Goal: Transaction & Acquisition: Book appointment/travel/reservation

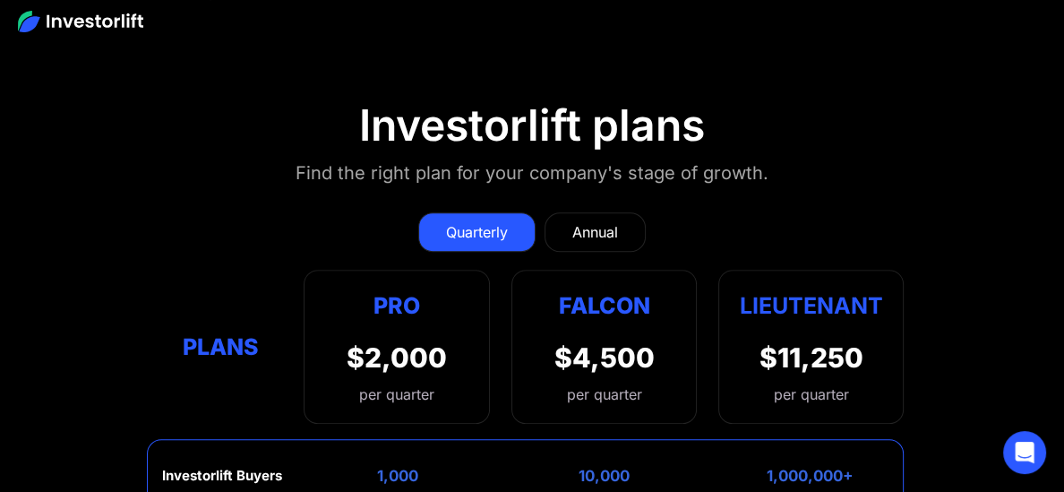
scroll to position [7119, 0]
click at [589, 222] on div "Annual" at bounding box center [595, 232] width 46 height 21
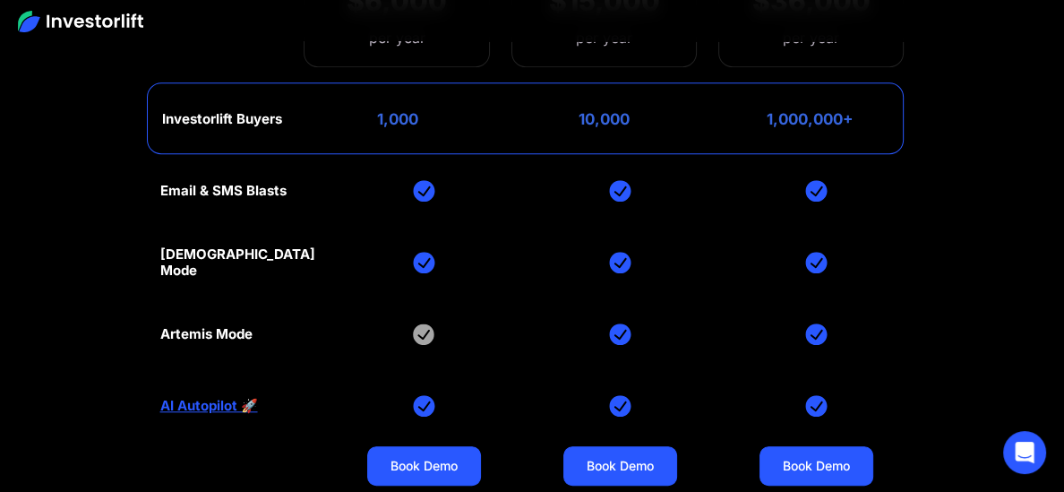
scroll to position [7494, 0]
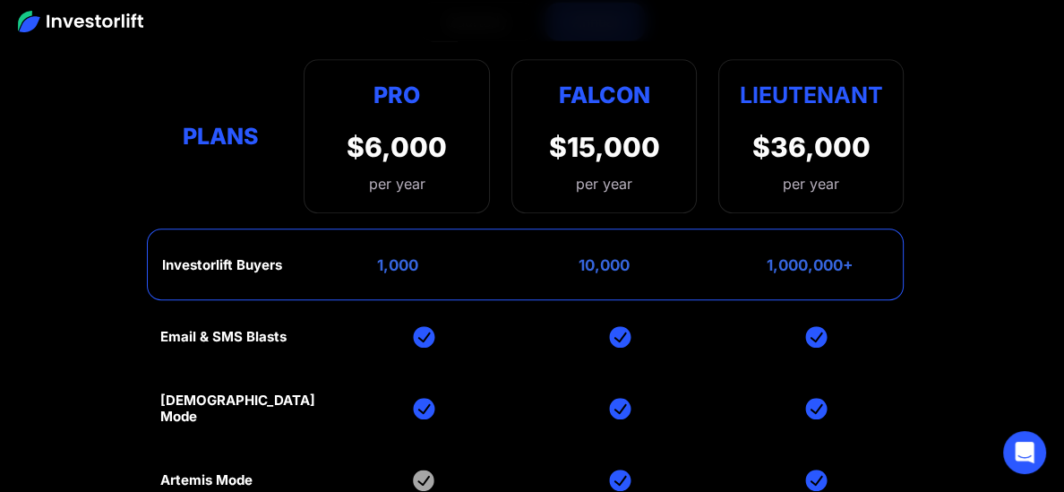
click at [991, 306] on section "Investorlift plans Find the right plan for your company's stage of growth. Quar…" at bounding box center [532, 261] width 1064 height 831
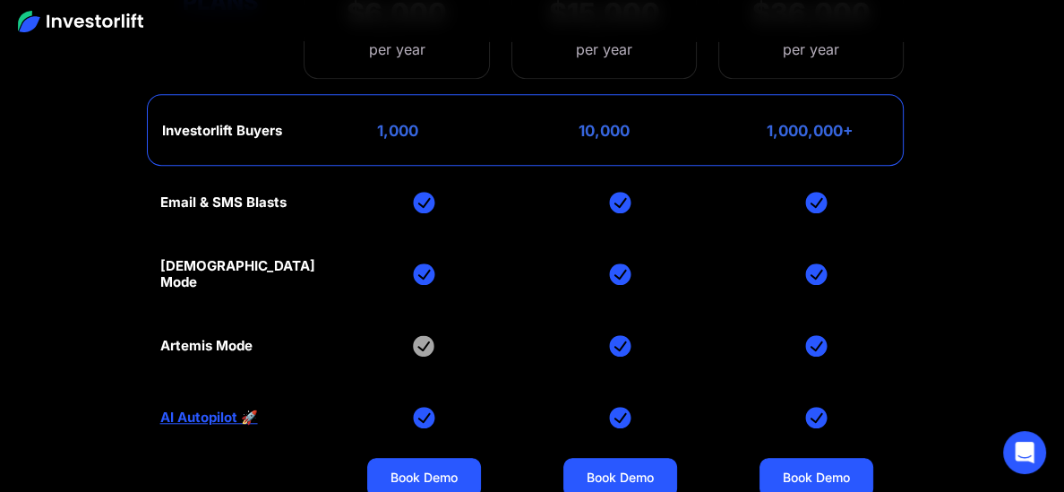
scroll to position [7462, 0]
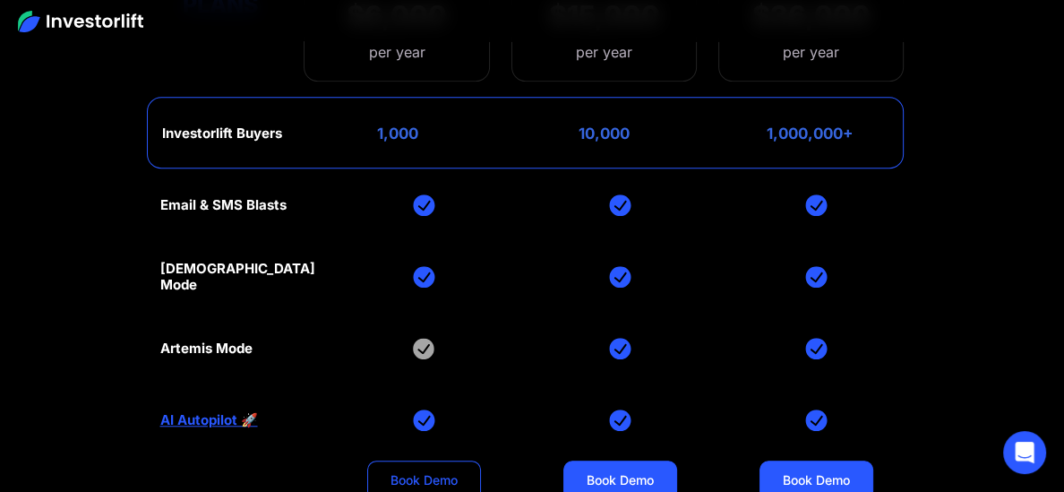
click at [405, 460] on link "Book Demo" at bounding box center [424, 479] width 114 height 39
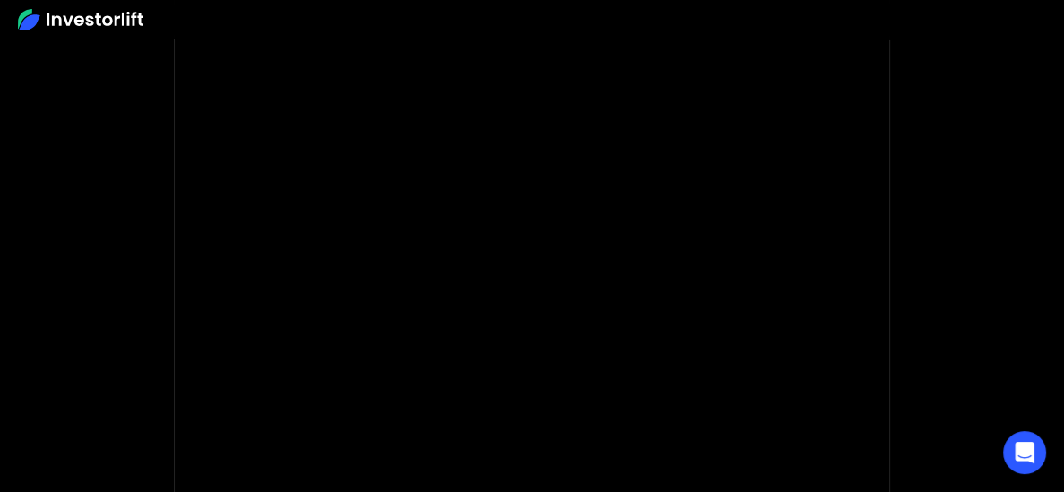
scroll to position [188, 0]
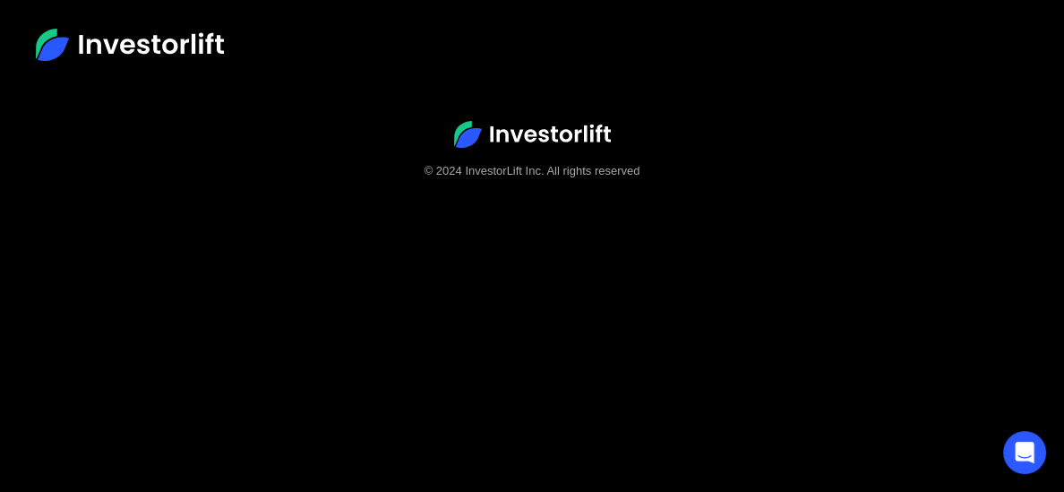
scroll to position [109, 0]
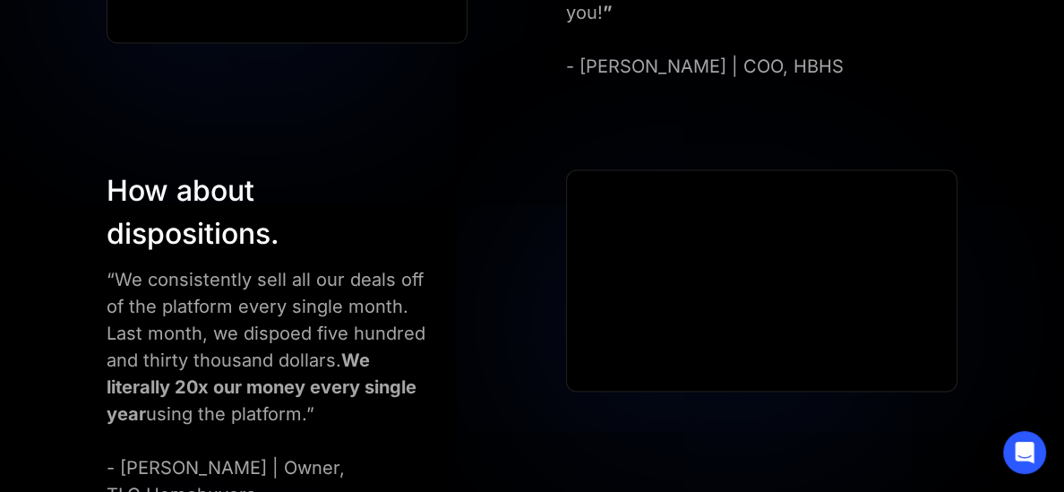
scroll to position [2299, 0]
